Goal: Obtain resource: Download file/media

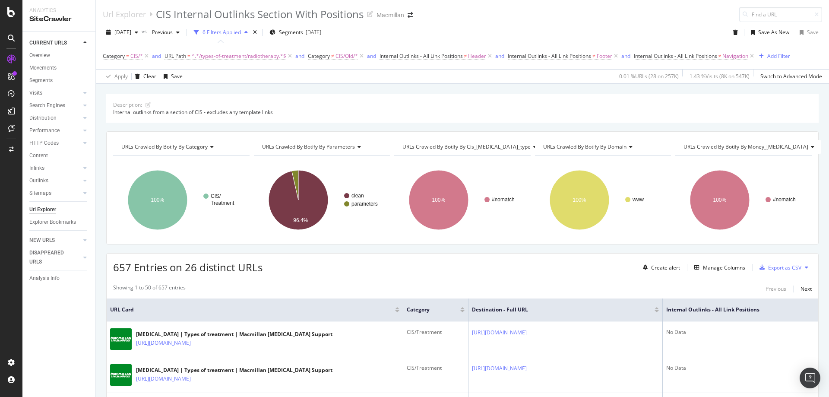
click at [256, 59] on span "^.*/types-of-treatment/radiotherapy.*$" at bounding box center [239, 56] width 95 height 12
click at [204, 95] on input "/types-of-treatment/radiotherapy" at bounding box center [213, 92] width 82 height 14
paste input "impacts-of-cancer/"
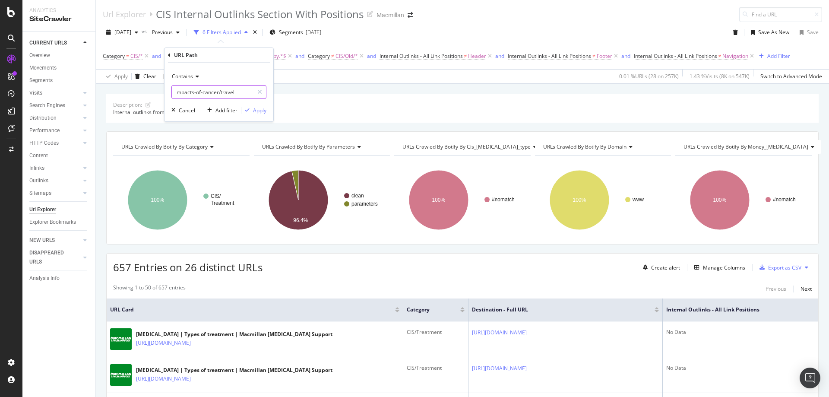
type input "impacts-of-cancer/travel"
click at [261, 109] on div "Apply" at bounding box center [259, 110] width 13 height 7
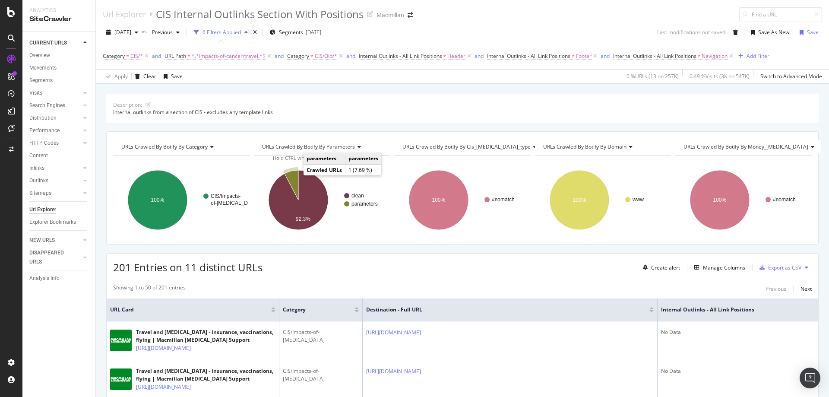
click at [292, 176] on icon "A chart." at bounding box center [291, 185] width 14 height 30
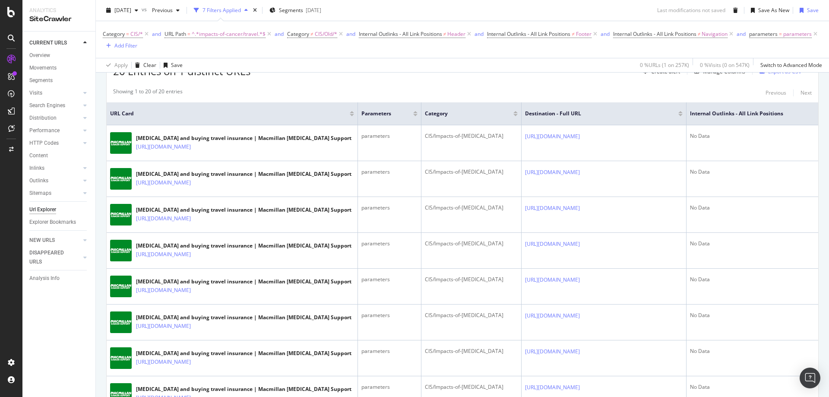
scroll to position [130, 0]
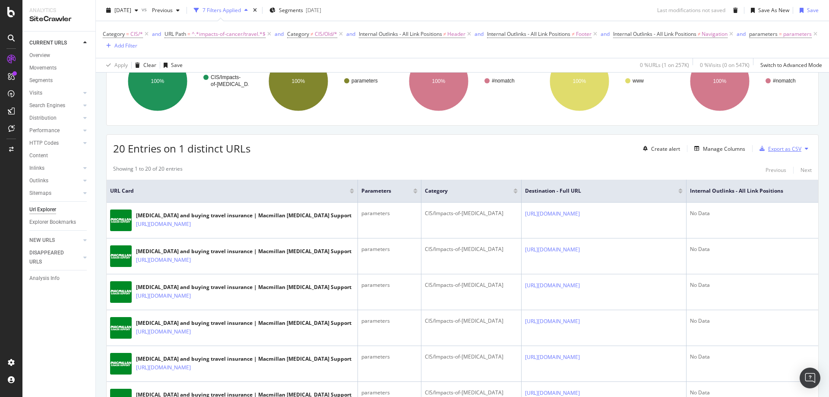
click at [772, 152] on div "Export as CSV" at bounding box center [784, 148] width 33 height 7
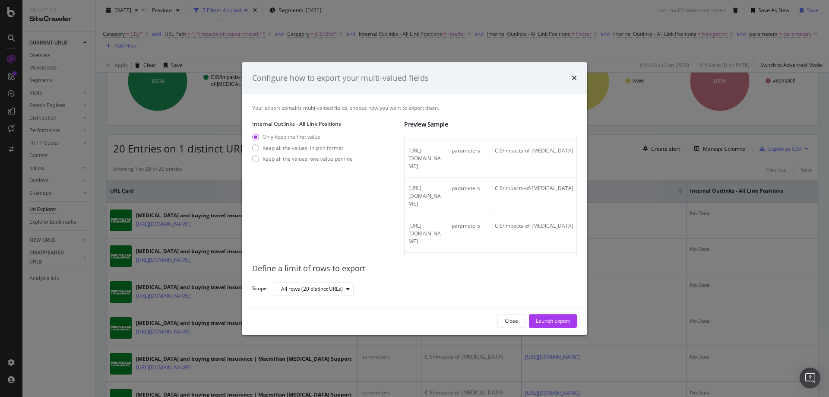
scroll to position [43, 0]
click at [257, 147] on div "Keep all the values, in json format" at bounding box center [255, 147] width 7 height 7
click at [555, 318] on div "Launch Export" at bounding box center [553, 320] width 34 height 7
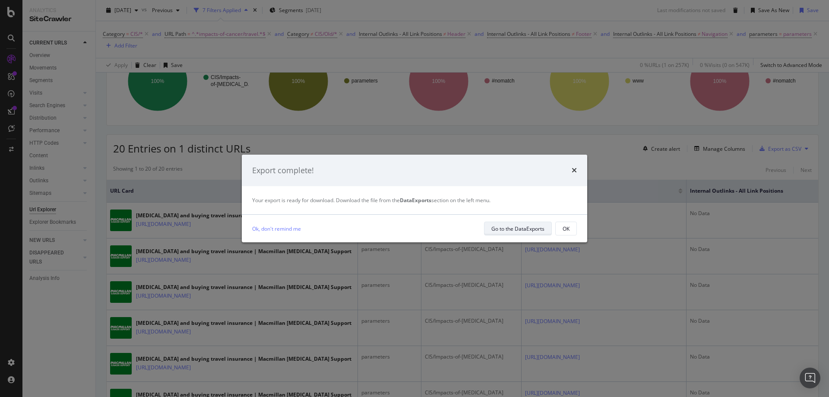
click at [529, 223] on div "Go to the DataExports" at bounding box center [517, 228] width 53 height 12
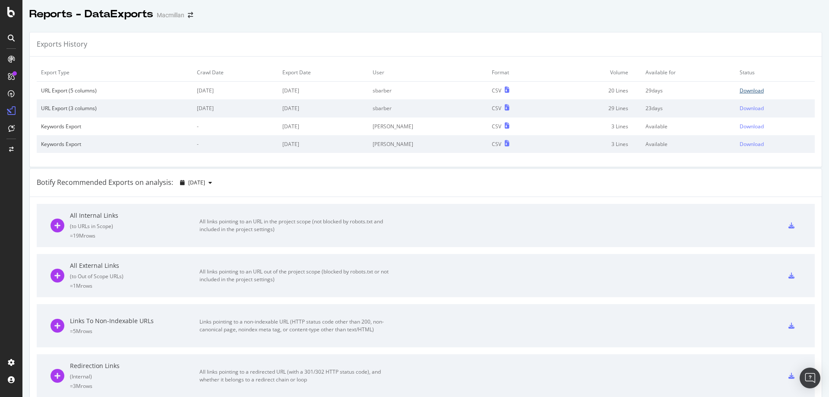
click at [742, 92] on div "Download" at bounding box center [751, 90] width 24 height 7
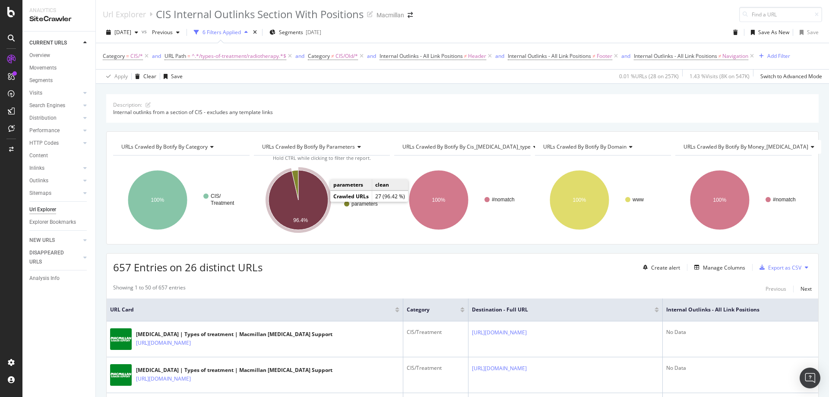
click at [319, 202] on icon "A chart." at bounding box center [299, 200] width 60 height 60
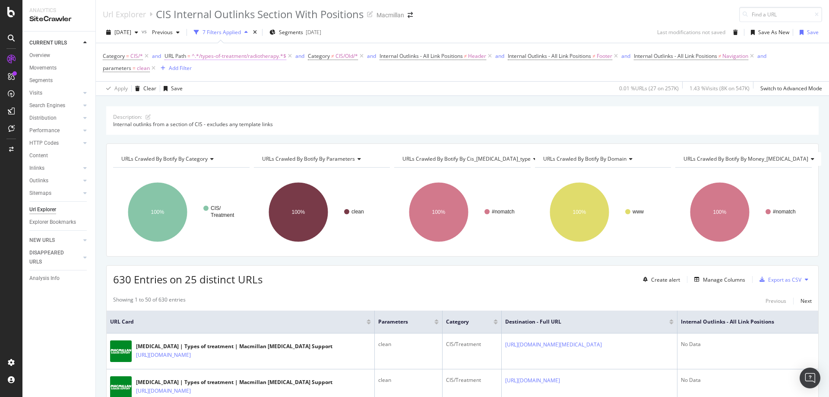
click at [235, 51] on span "^.*/types-of-treatment/radiotherapy.*$" at bounding box center [239, 56] width 95 height 12
click at [228, 91] on input "/types-of-treatment/radiotherapy" at bounding box center [213, 92] width 82 height 14
paste input "impacts-of-cancer/travel"
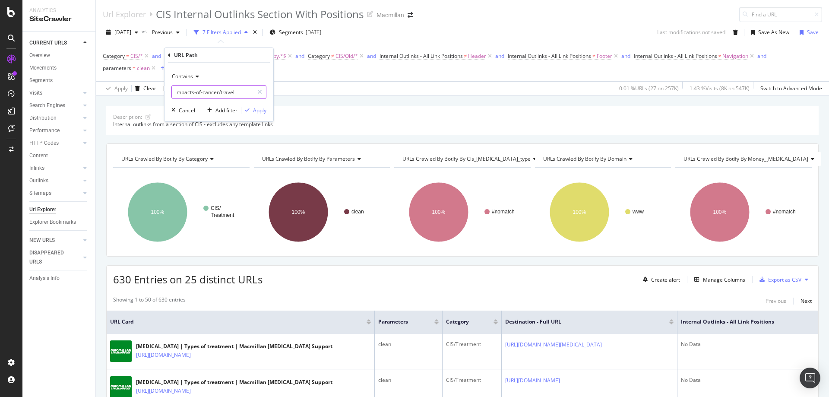
type input "impacts-of-cancer/travel"
click at [261, 113] on div "Apply" at bounding box center [259, 110] width 13 height 7
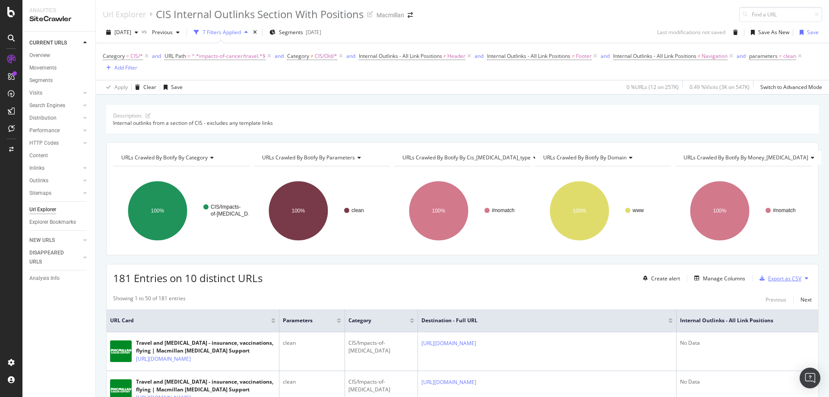
click at [792, 280] on div "Export as CSV" at bounding box center [784, 278] width 33 height 7
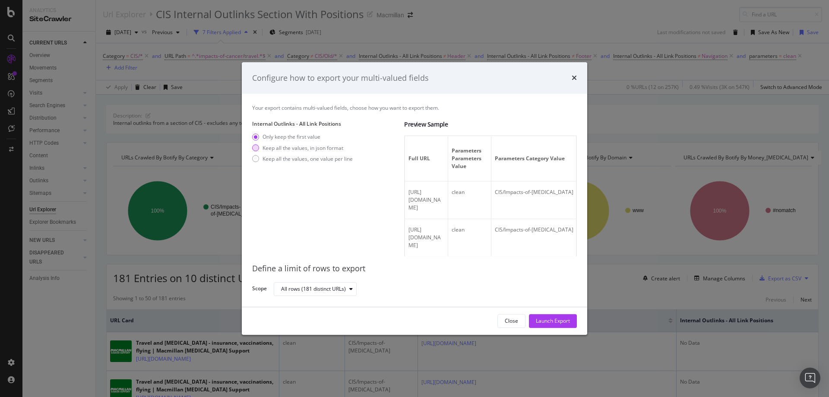
click at [291, 145] on div "Keep all the values, in json format" at bounding box center [302, 147] width 81 height 7
click at [256, 157] on div "modal" at bounding box center [255, 158] width 7 height 7
click at [545, 325] on div "Launch Export" at bounding box center [553, 320] width 34 height 13
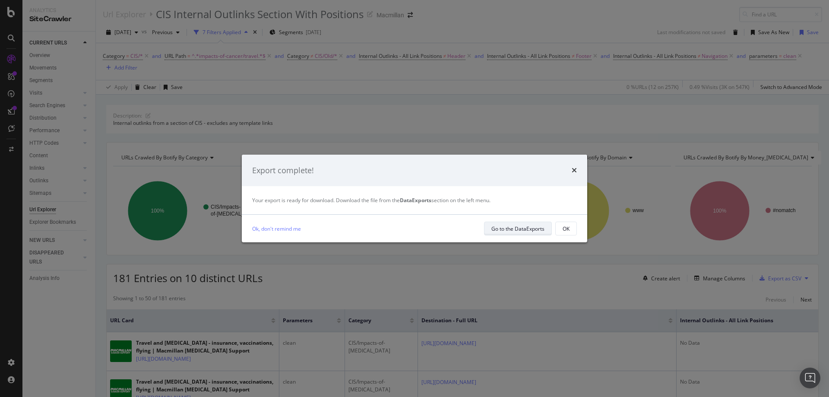
click at [536, 230] on div "Go to the DataExports" at bounding box center [517, 228] width 53 height 7
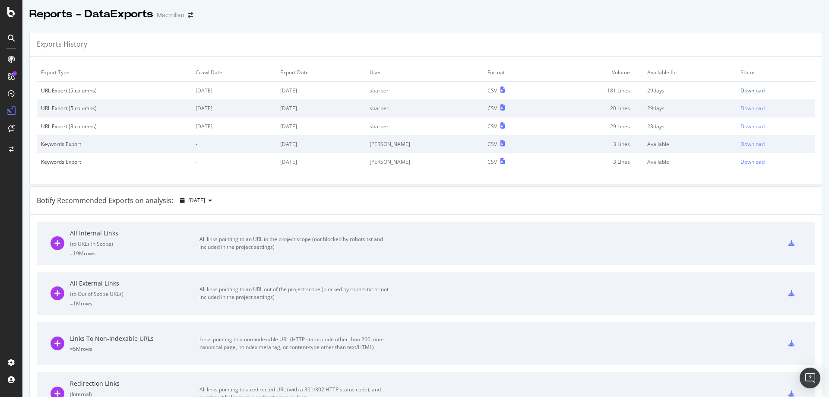
click at [741, 91] on div "Download" at bounding box center [752, 90] width 24 height 7
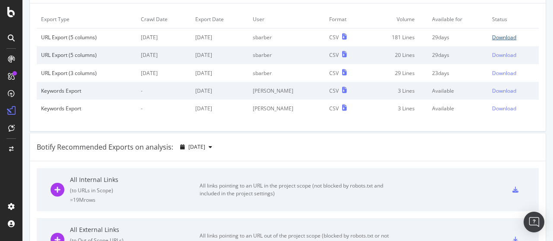
scroll to position [130, 0]
